Goal: Information Seeking & Learning: Learn about a topic

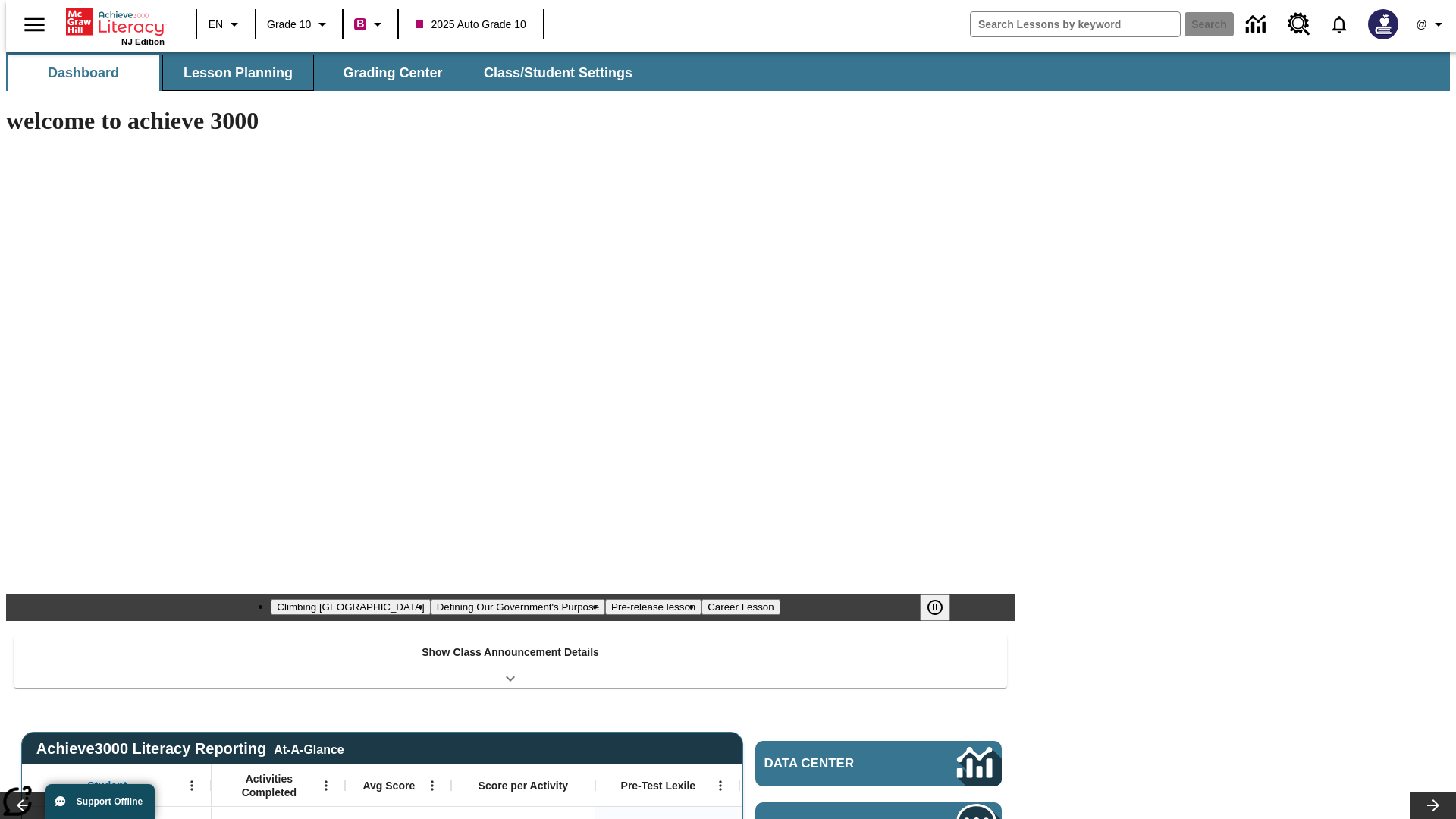
click at [232, 73] on span "Lesson Planning" at bounding box center [237, 73] width 109 height 17
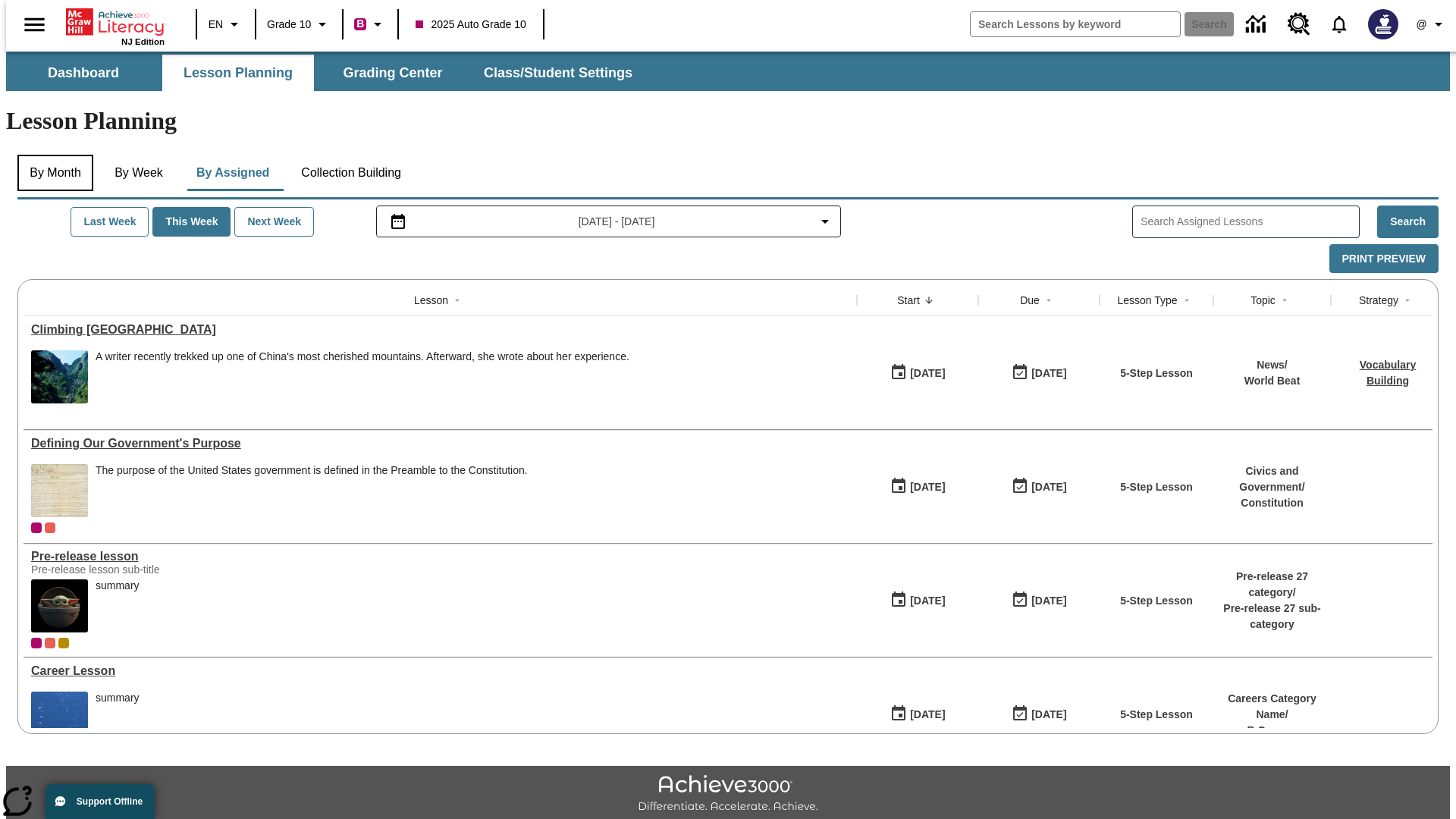
click at [51, 155] on button "By Month" at bounding box center [55, 173] width 76 height 36
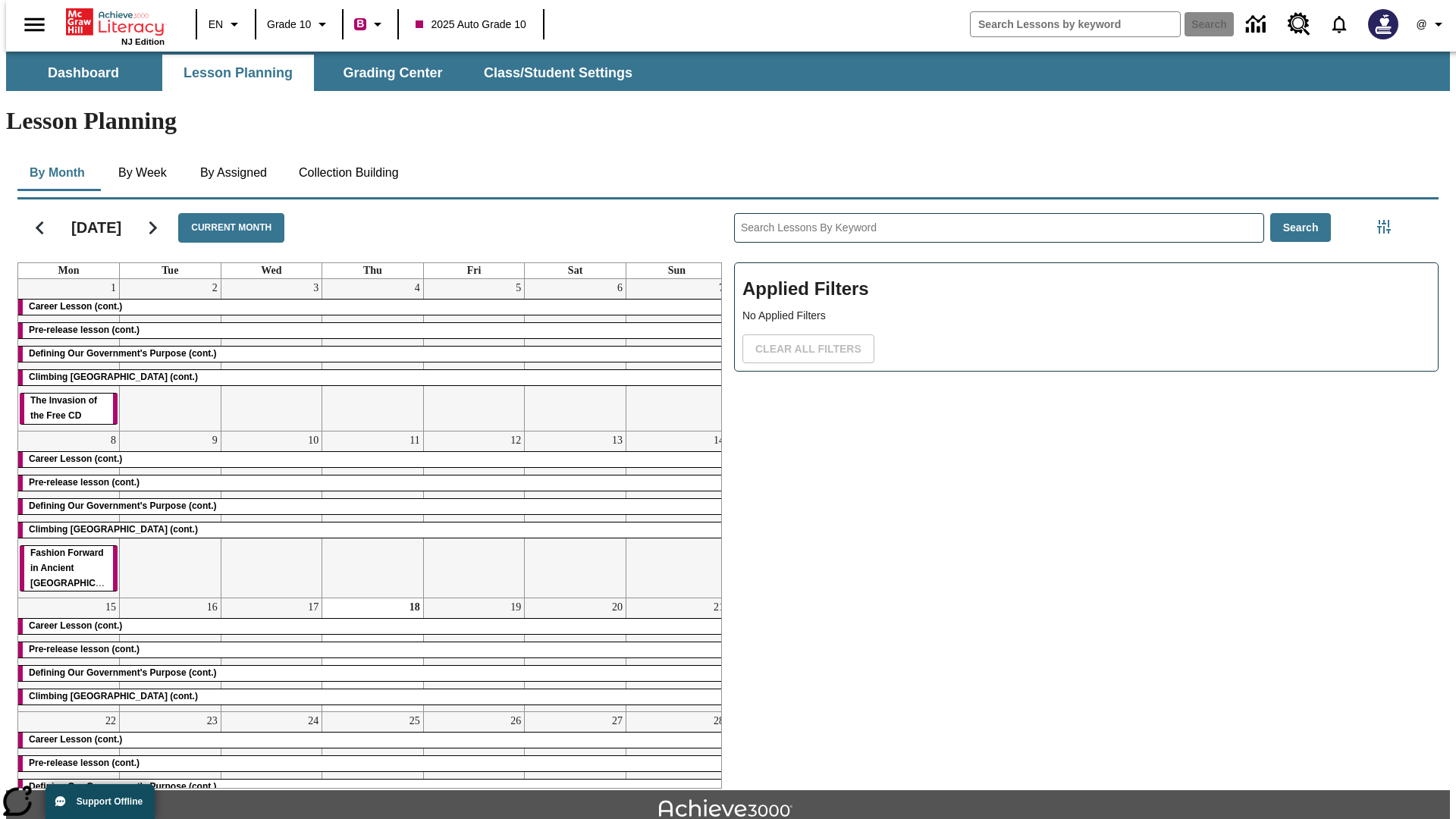
click at [366, 300] on div "Career Lesson (cont.)" at bounding box center [373, 307] width 709 height 16
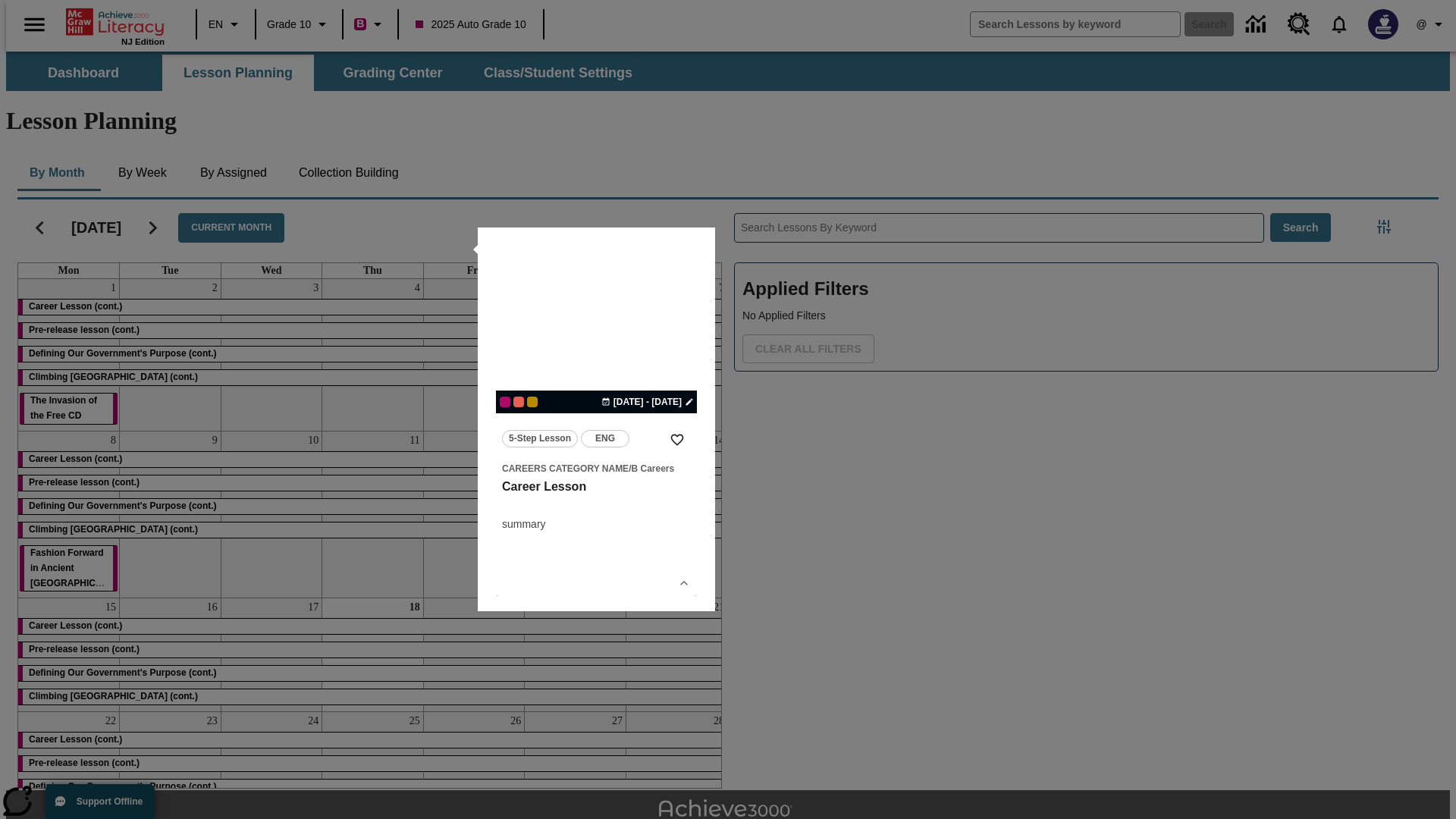
scroll to position [34, 0]
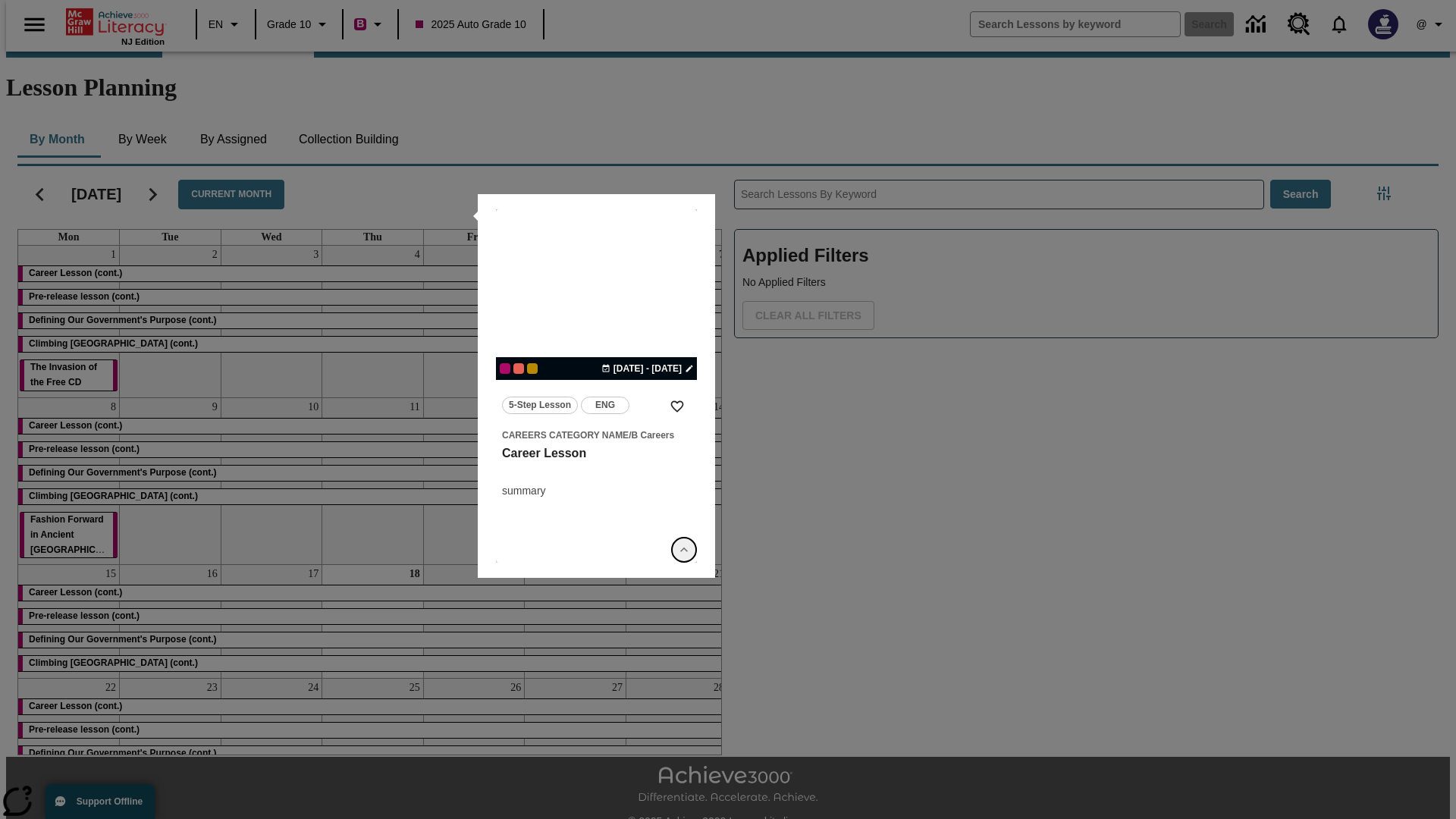
click at [684, 550] on icon "Show Details" at bounding box center [684, 550] width 16 height 16
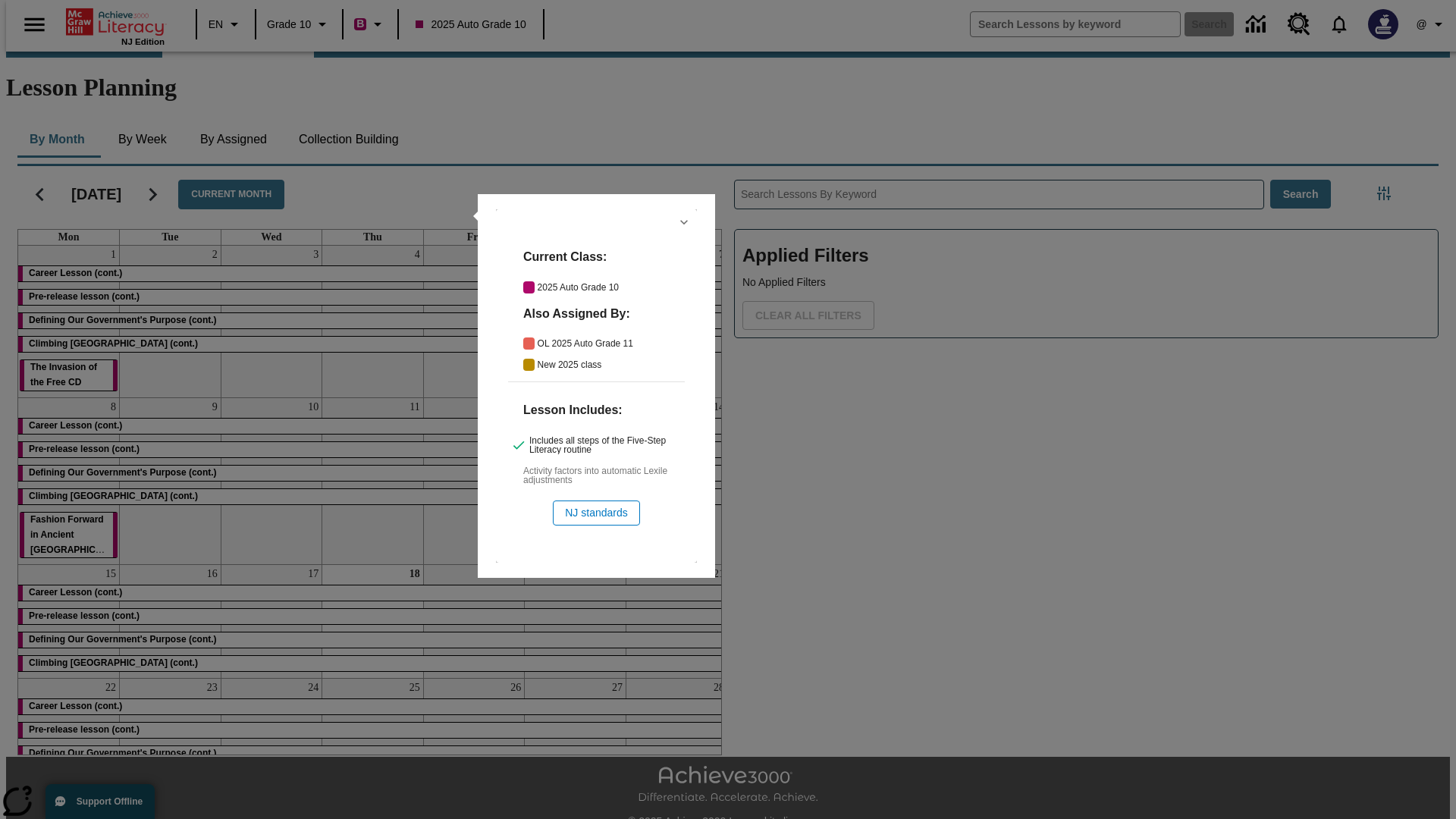
click at [684, 222] on icon "Hide Details" at bounding box center [684, 222] width 16 height 16
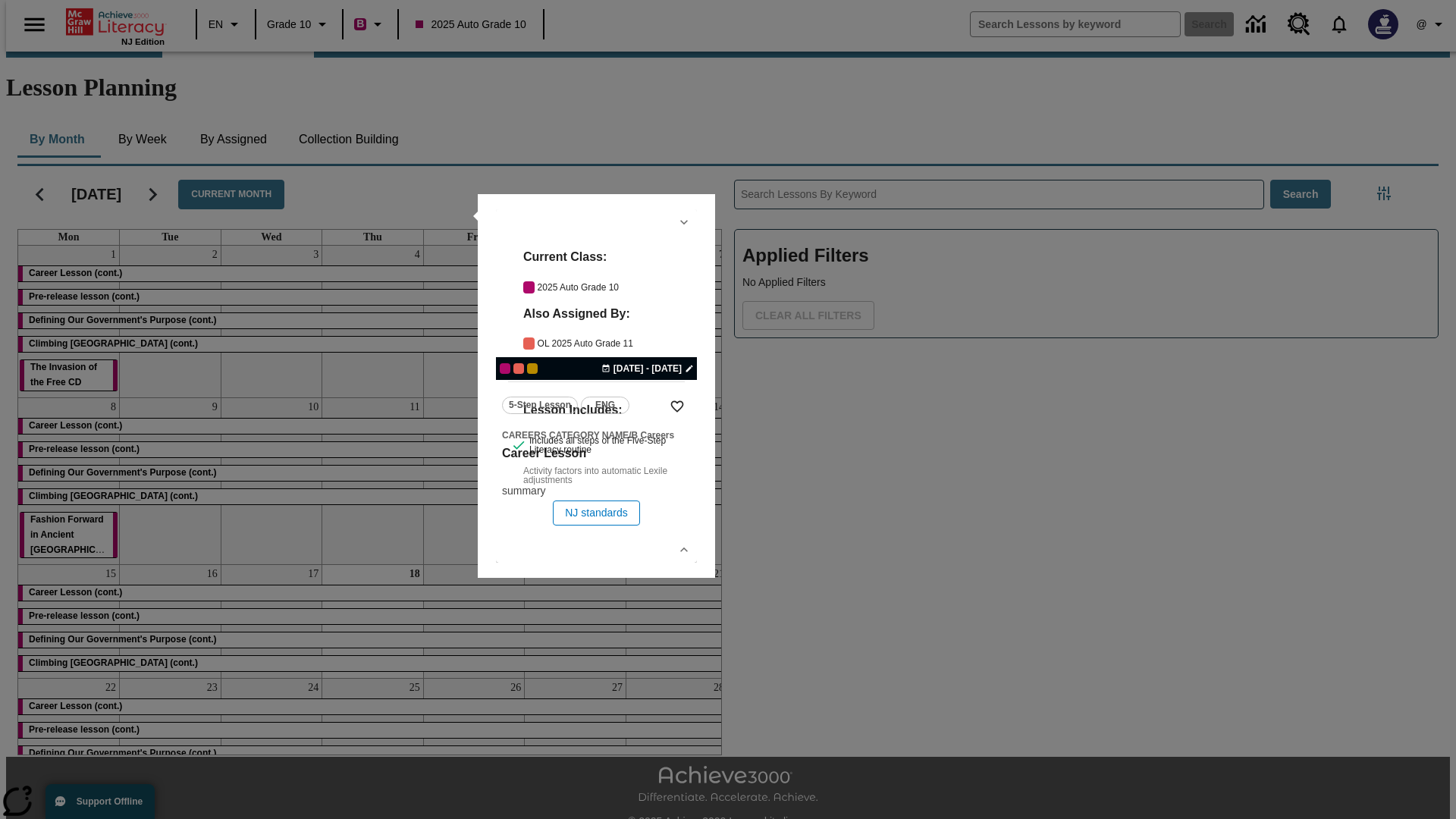
click at [596, 386] on link "lesson details" at bounding box center [596, 387] width 201 height 354
